Goal: Find specific page/section: Find specific page/section

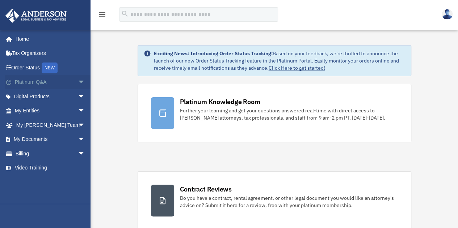
click at [78, 79] on span "arrow_drop_down" at bounding box center [85, 82] width 14 height 15
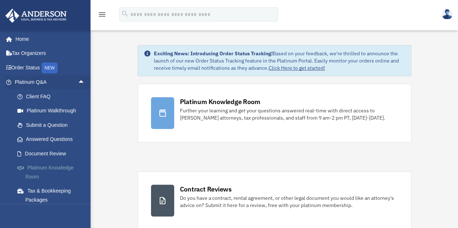
click at [56, 171] on link "Platinum Knowledge Room" at bounding box center [53, 172] width 86 height 23
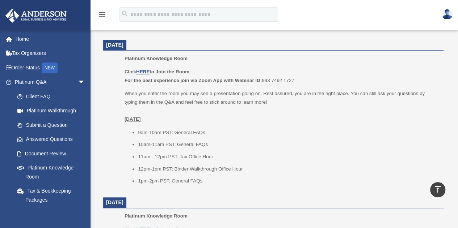
scroll to position [294, 0]
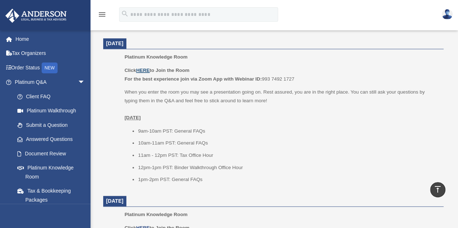
click at [143, 69] on u "HERE" at bounding box center [142, 70] width 13 height 5
click at [25, 39] on link "Home" at bounding box center [50, 39] width 91 height 14
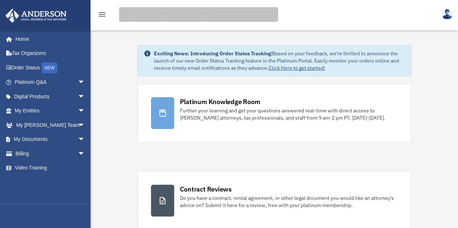
click at [200, 16] on input "search" at bounding box center [198, 14] width 159 height 14
type input "*******"
